Goal: Task Accomplishment & Management: Manage account settings

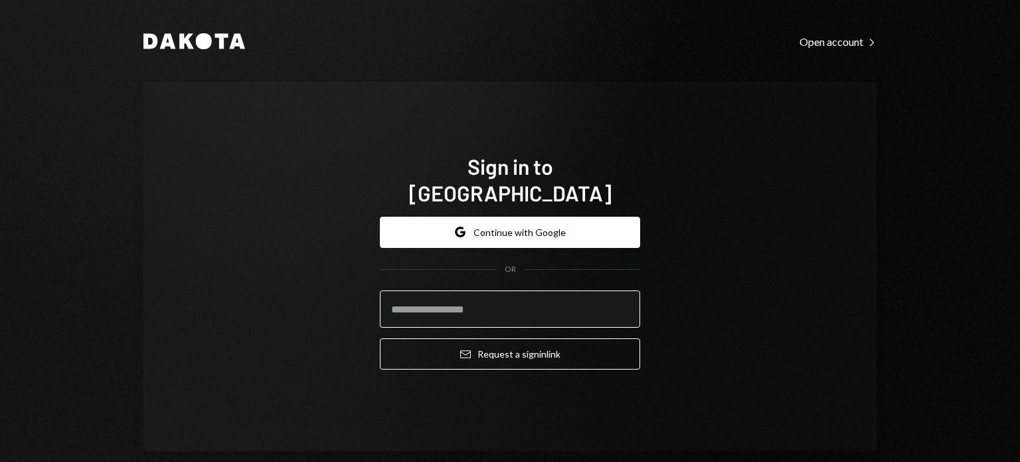
type input "**********"
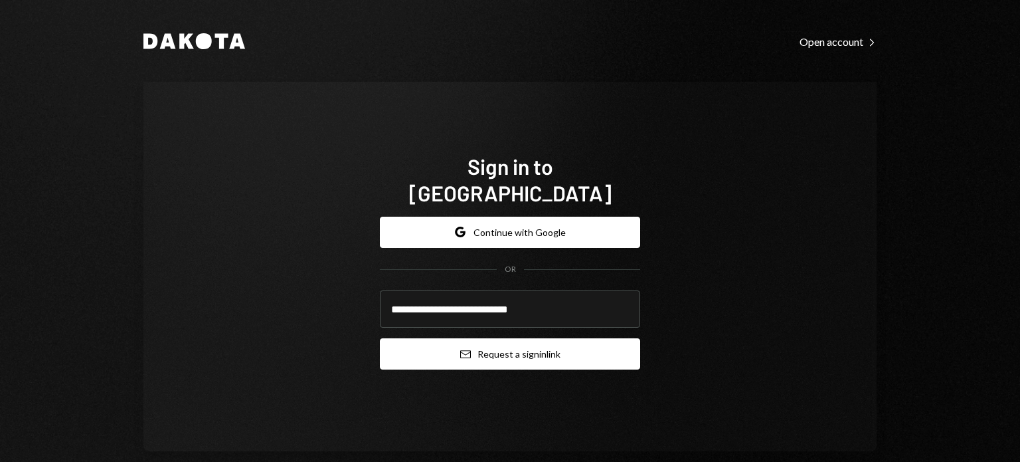
click at [468, 351] on button "Email Request a sign in link" at bounding box center [510, 353] width 260 height 31
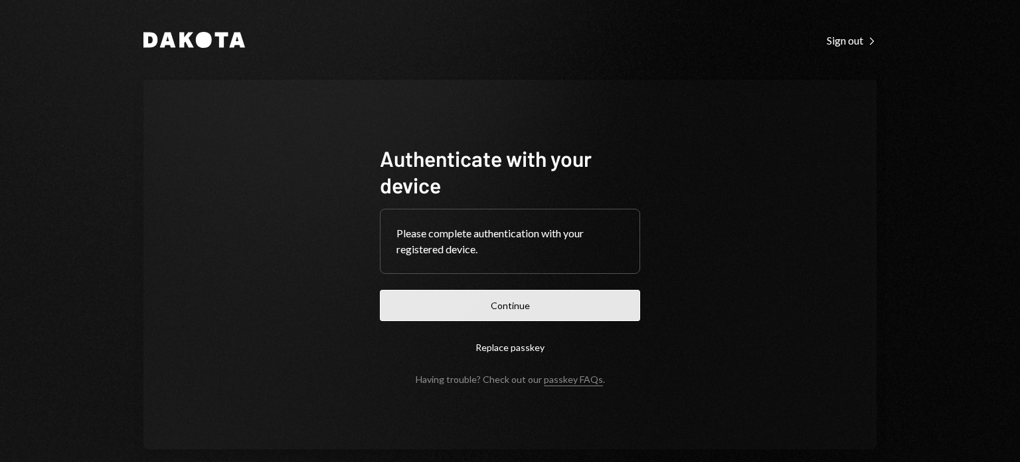
click at [507, 298] on button "Continue" at bounding box center [510, 305] width 260 height 31
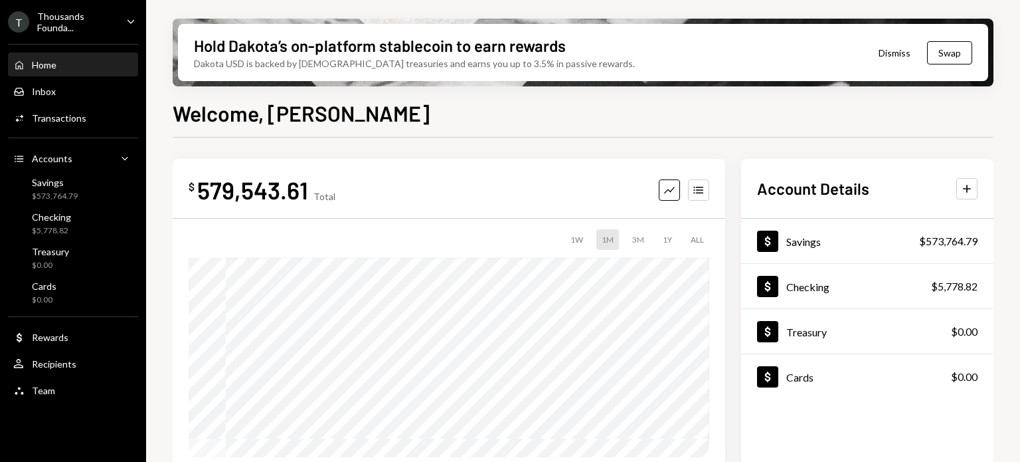
click at [133, 17] on icon "Caret Down" at bounding box center [131, 21] width 15 height 15
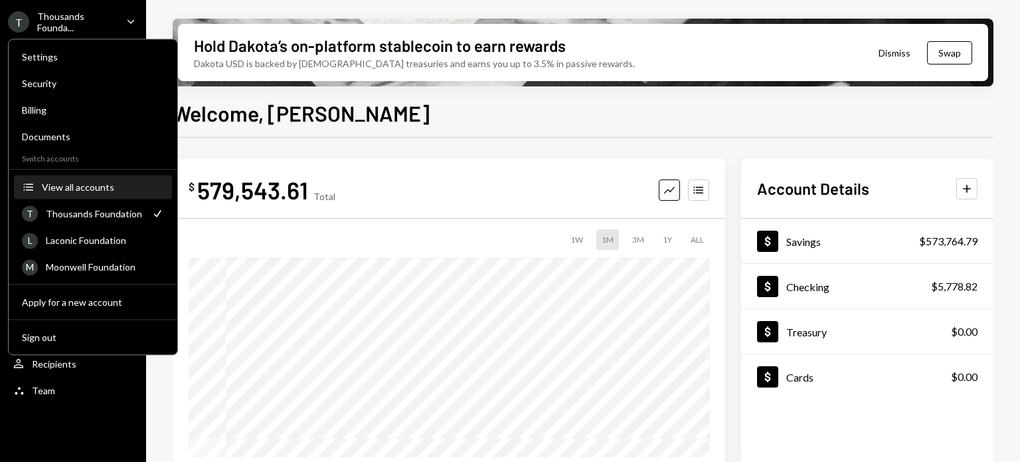
click at [55, 187] on div "View all accounts" at bounding box center [103, 186] width 122 height 11
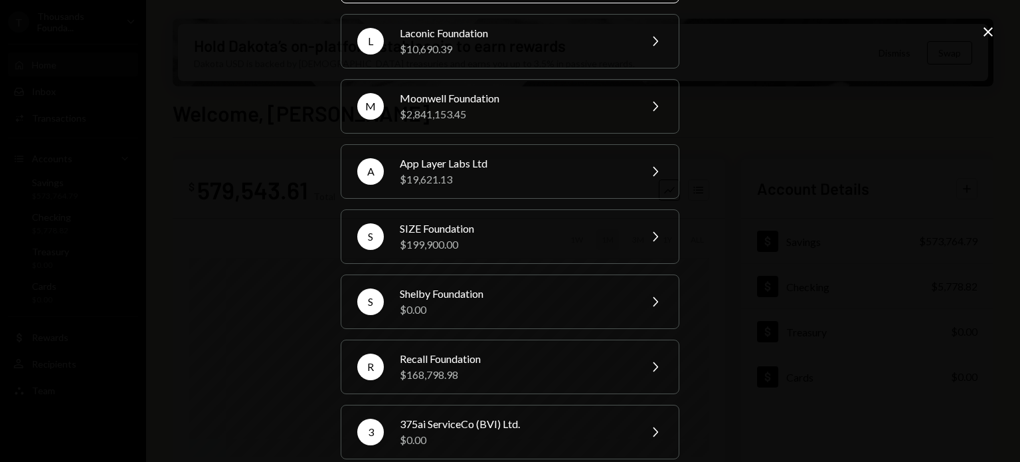
scroll to position [114, 0]
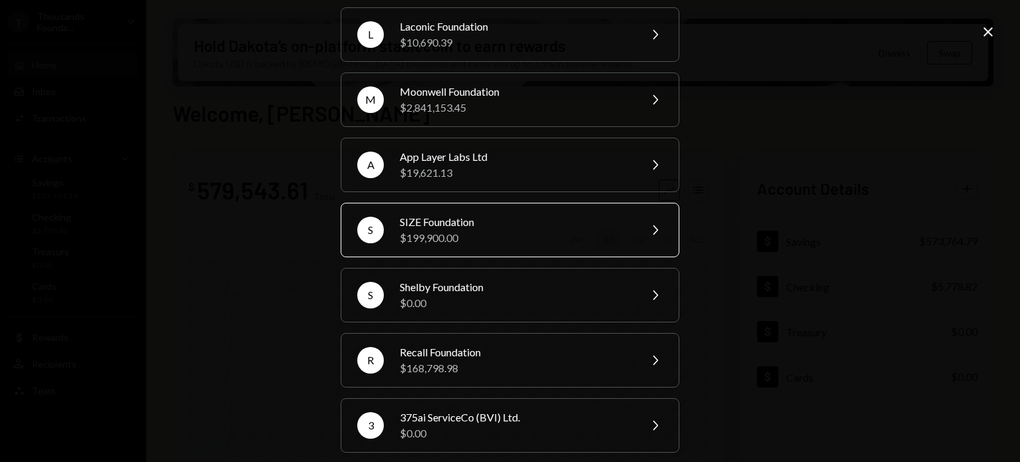
click at [467, 233] on div "$199,900.00" at bounding box center [515, 238] width 231 height 16
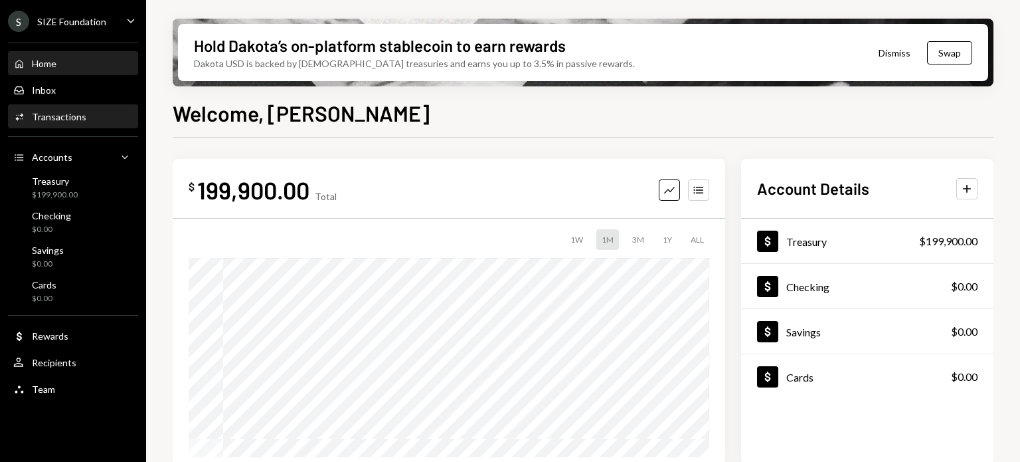
click at [57, 116] on div "Transactions" at bounding box center [59, 116] width 54 height 11
click at [130, 29] on div "Caret Down" at bounding box center [131, 21] width 15 height 17
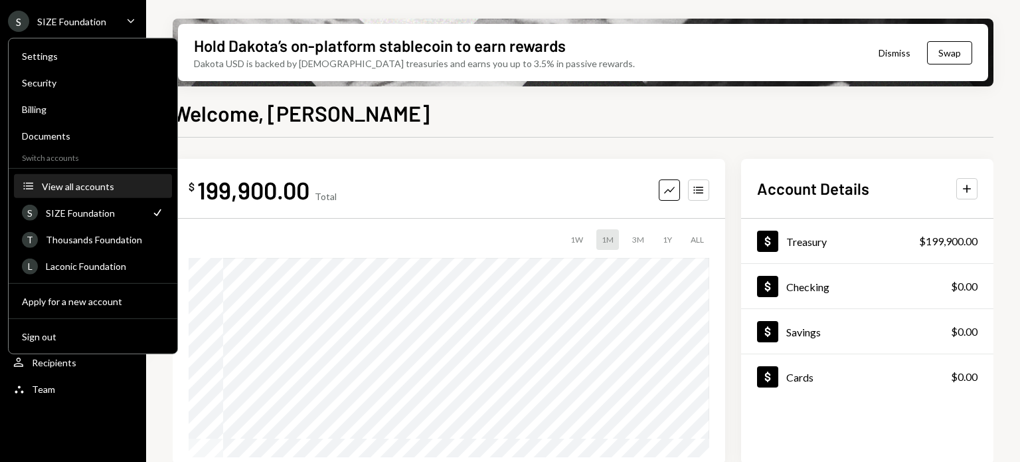
click at [76, 180] on div "View all accounts" at bounding box center [103, 185] width 122 height 11
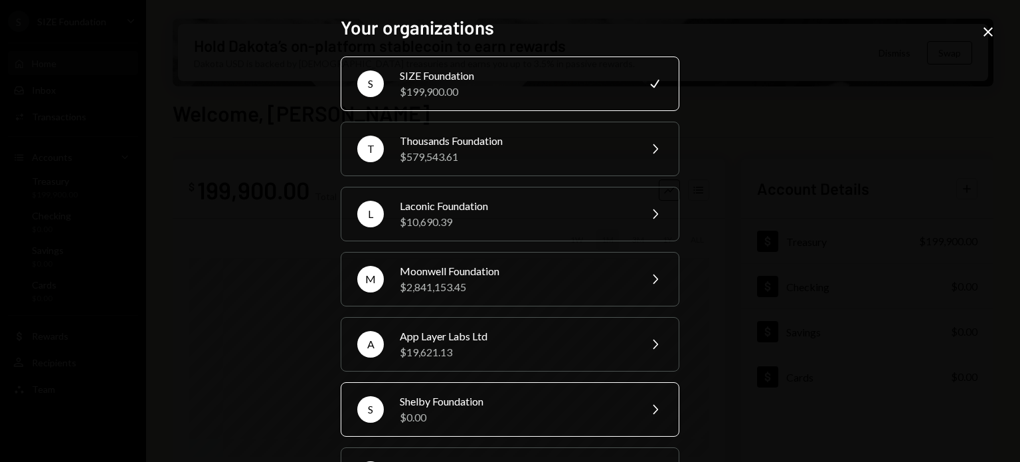
click at [494, 409] on div "$0.00" at bounding box center [515, 417] width 231 height 16
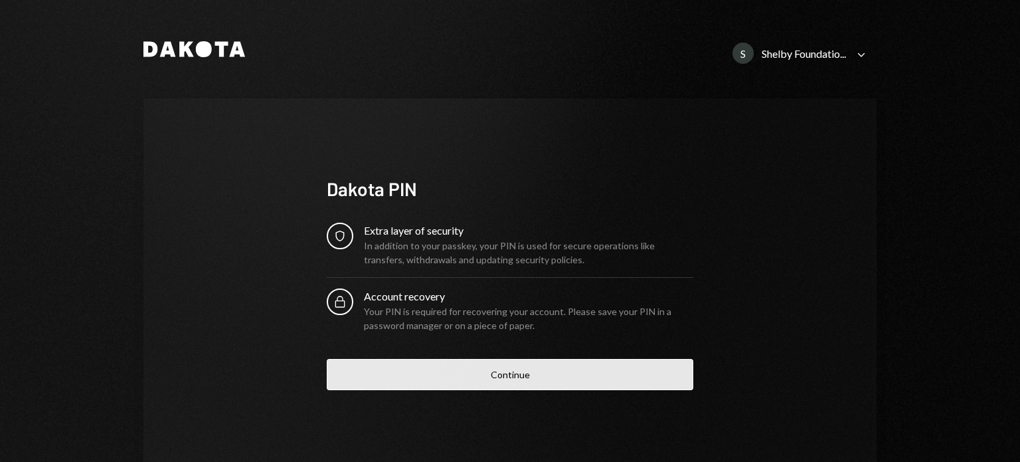
click at [488, 384] on button "Continue" at bounding box center [510, 374] width 367 height 31
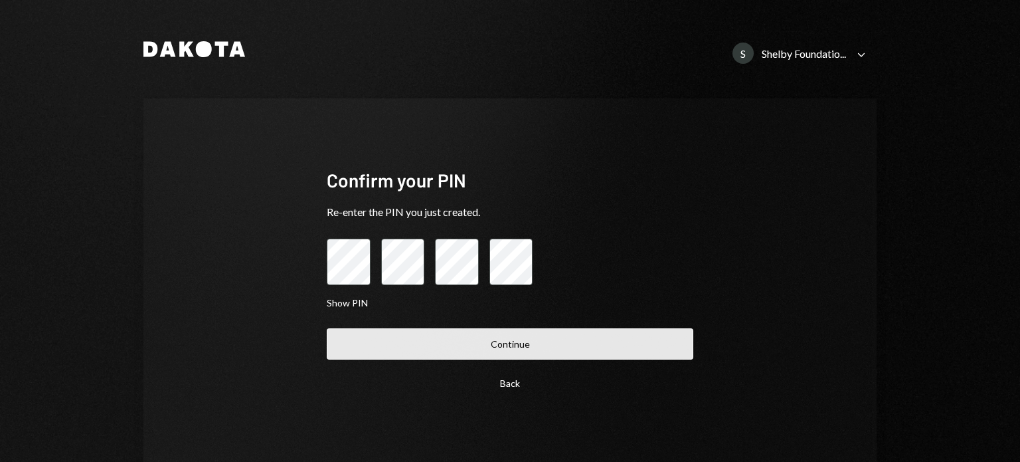
click at [470, 341] on button "Continue" at bounding box center [510, 343] width 367 height 31
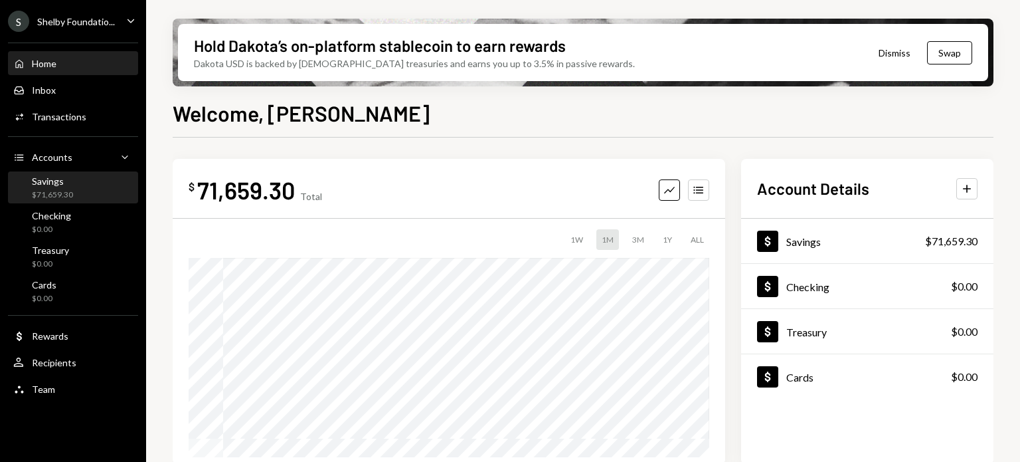
click at [68, 195] on div "$71,659.30" at bounding box center [52, 194] width 41 height 11
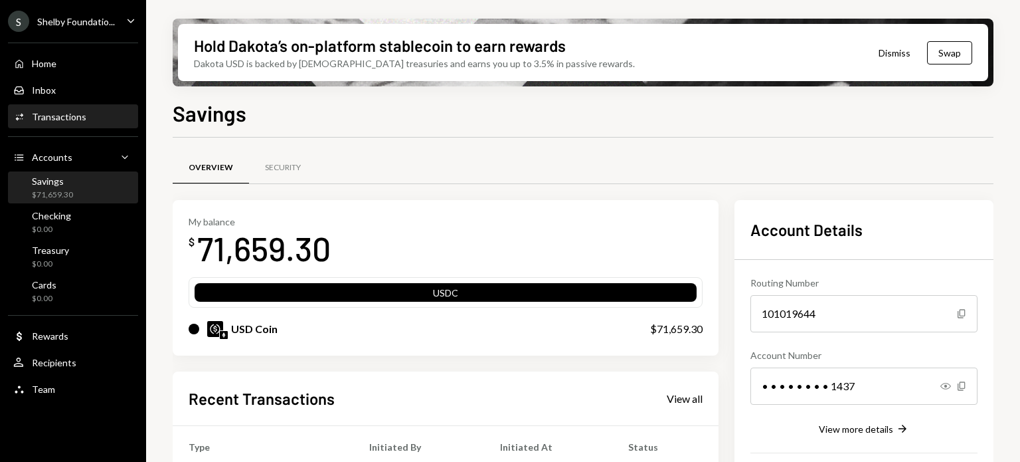
click at [71, 113] on div "Transactions" at bounding box center [59, 116] width 54 height 11
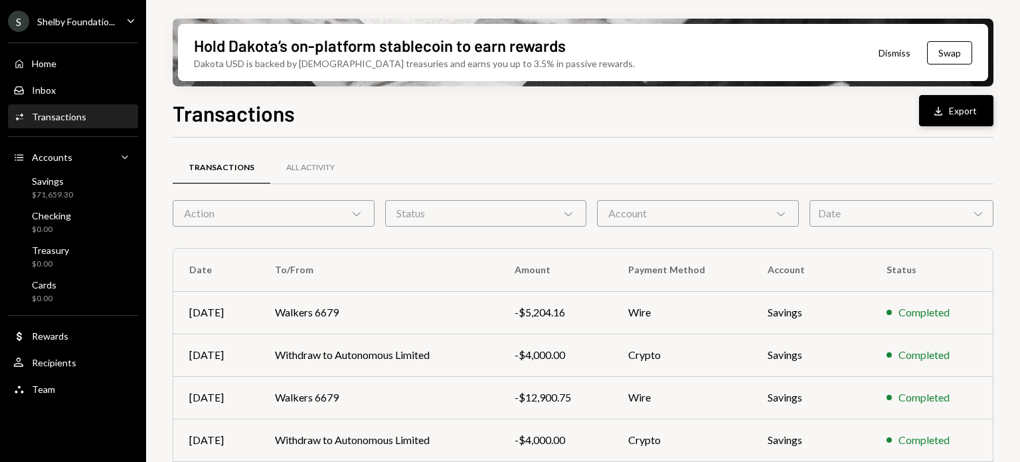
click at [956, 114] on button "Download Export" at bounding box center [956, 110] width 74 height 31
